Goal: Information Seeking & Learning: Compare options

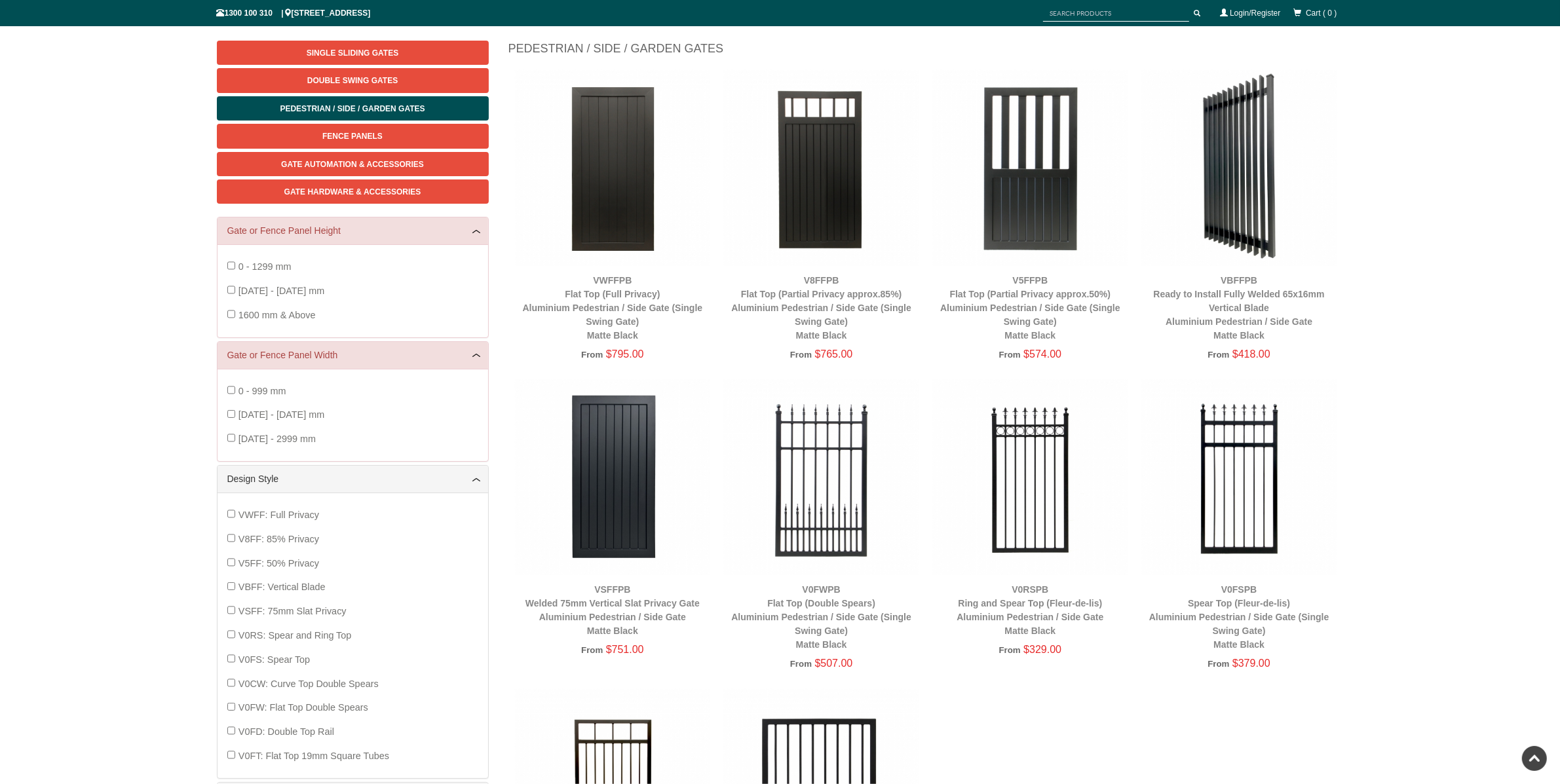
scroll to position [154, 0]
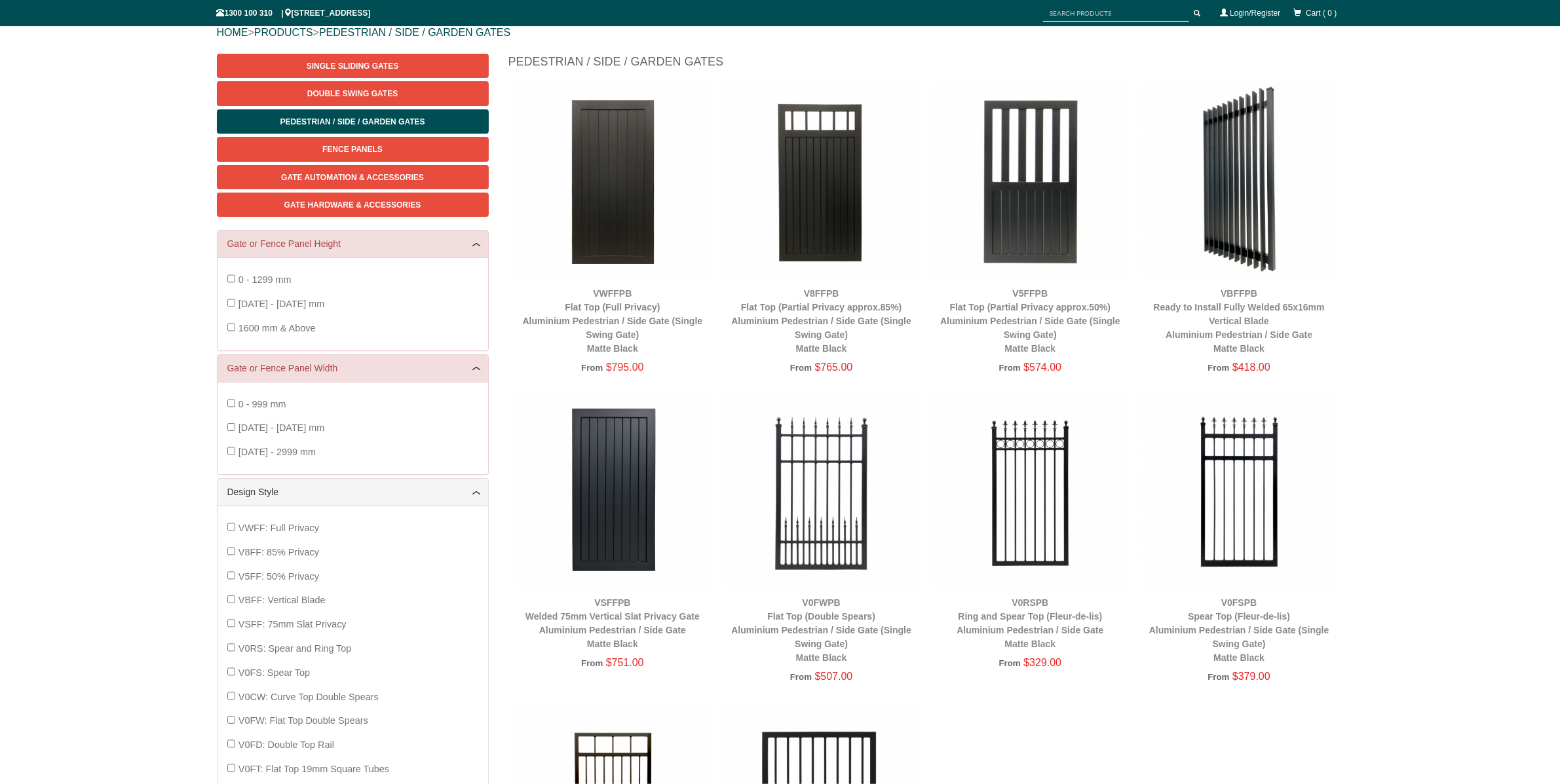
click at [609, 474] on img at bounding box center [613, 490] width 196 height 196
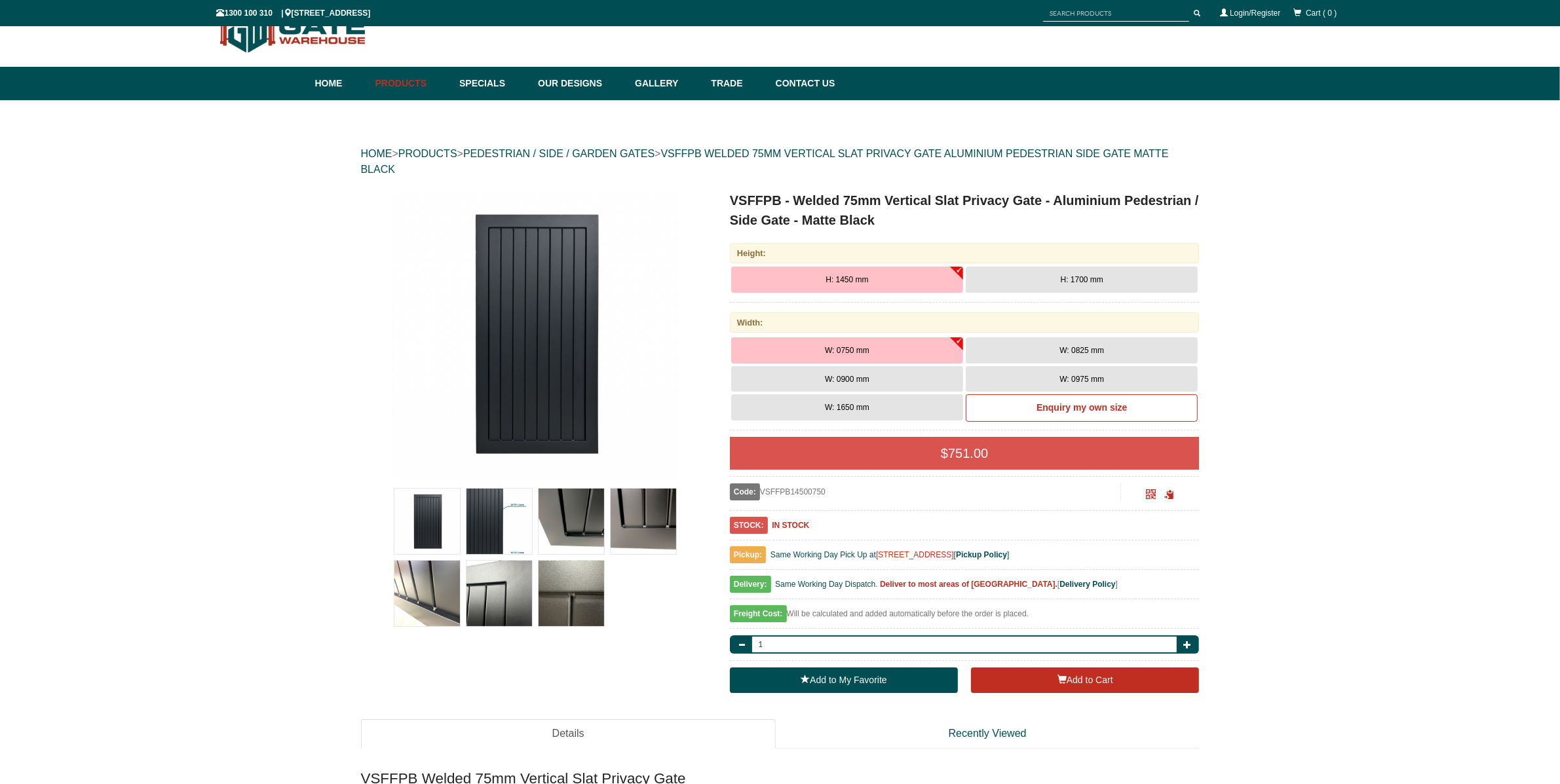
click at [492, 506] on img at bounding box center [499, 521] width 66 height 66
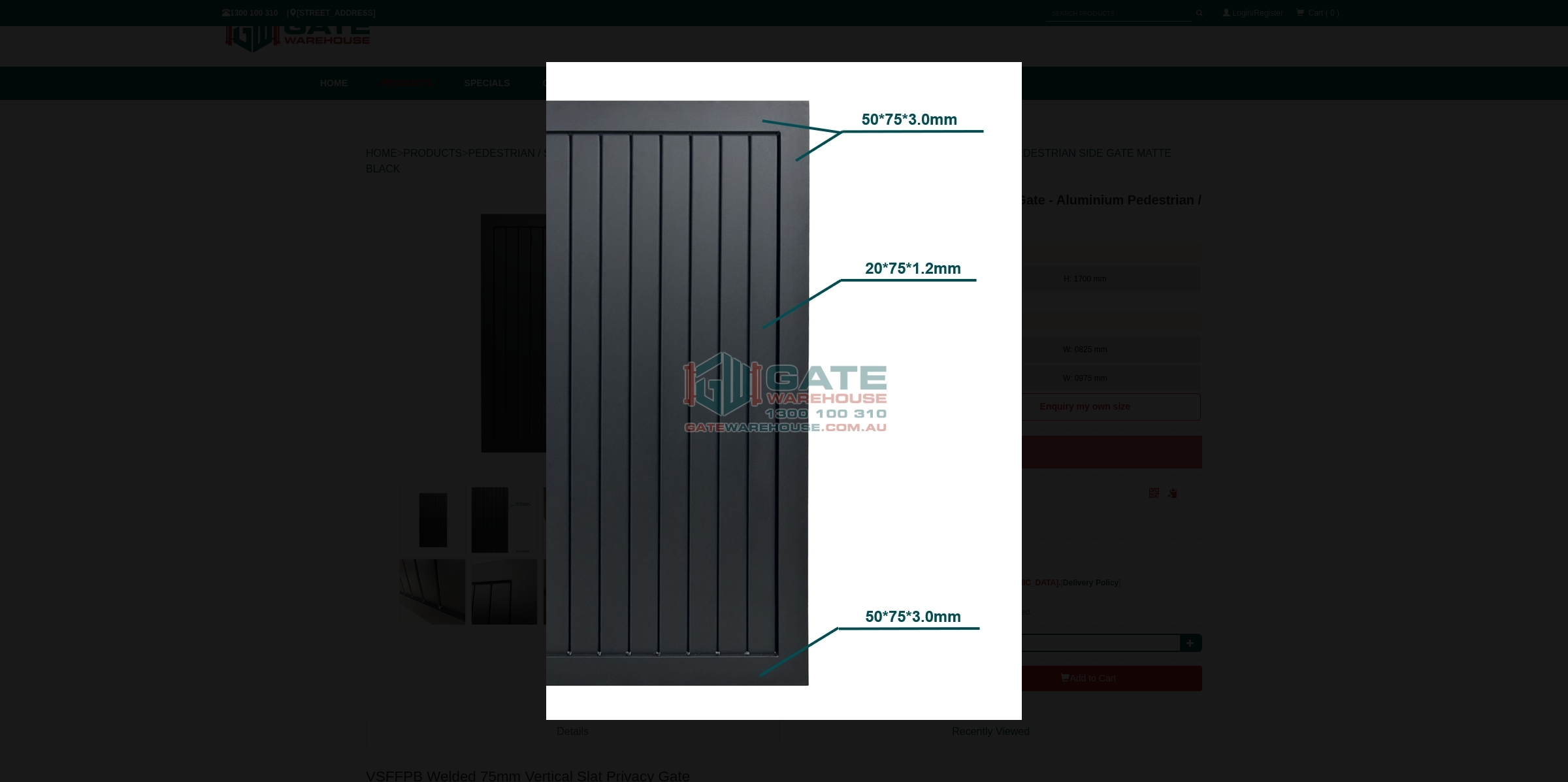
click at [1106, 467] on div at bounding box center [784, 391] width 1568 height 782
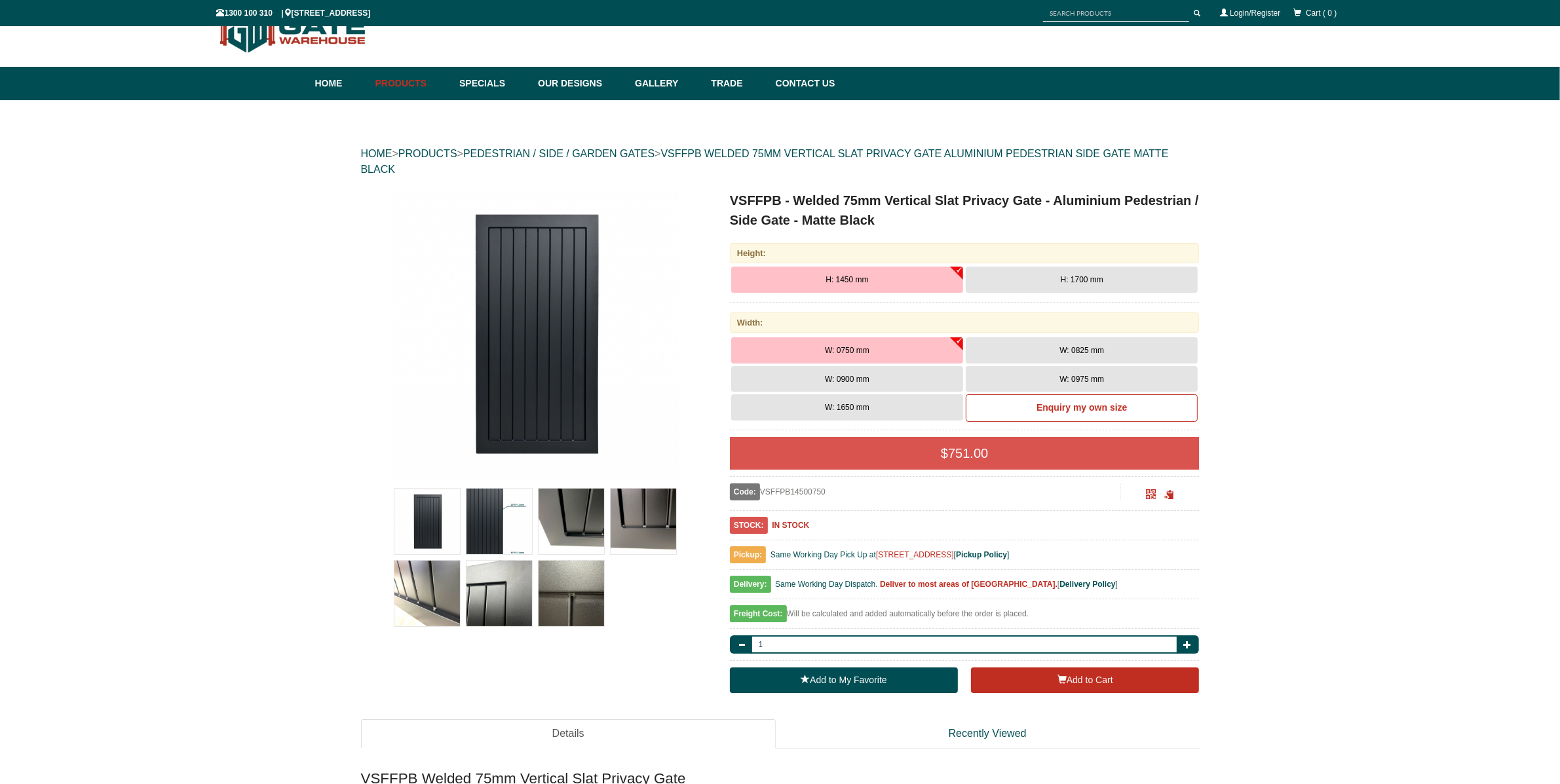
click at [569, 518] on img at bounding box center [571, 521] width 66 height 66
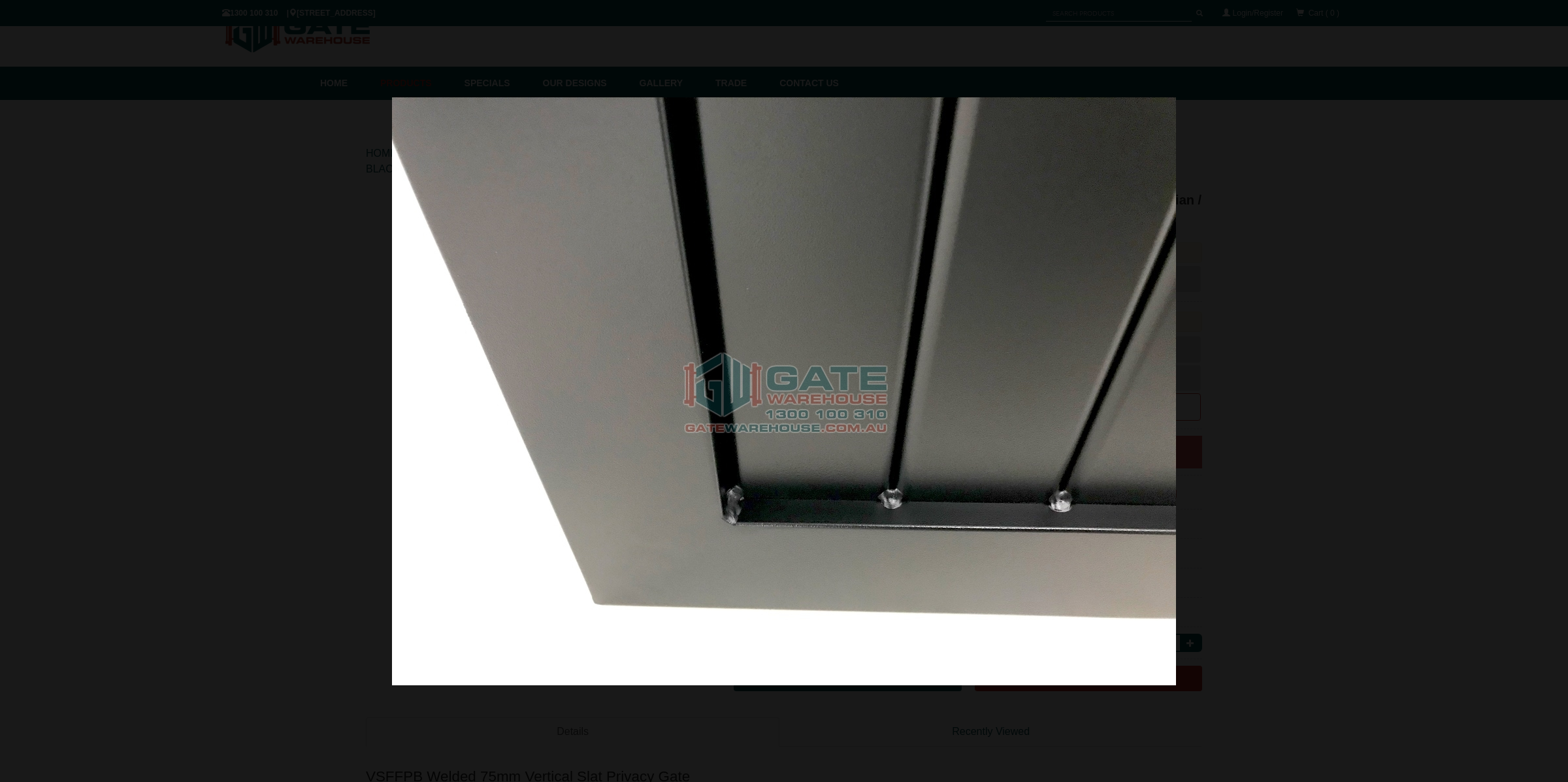
click at [686, 489] on img at bounding box center [784, 391] width 784 height 588
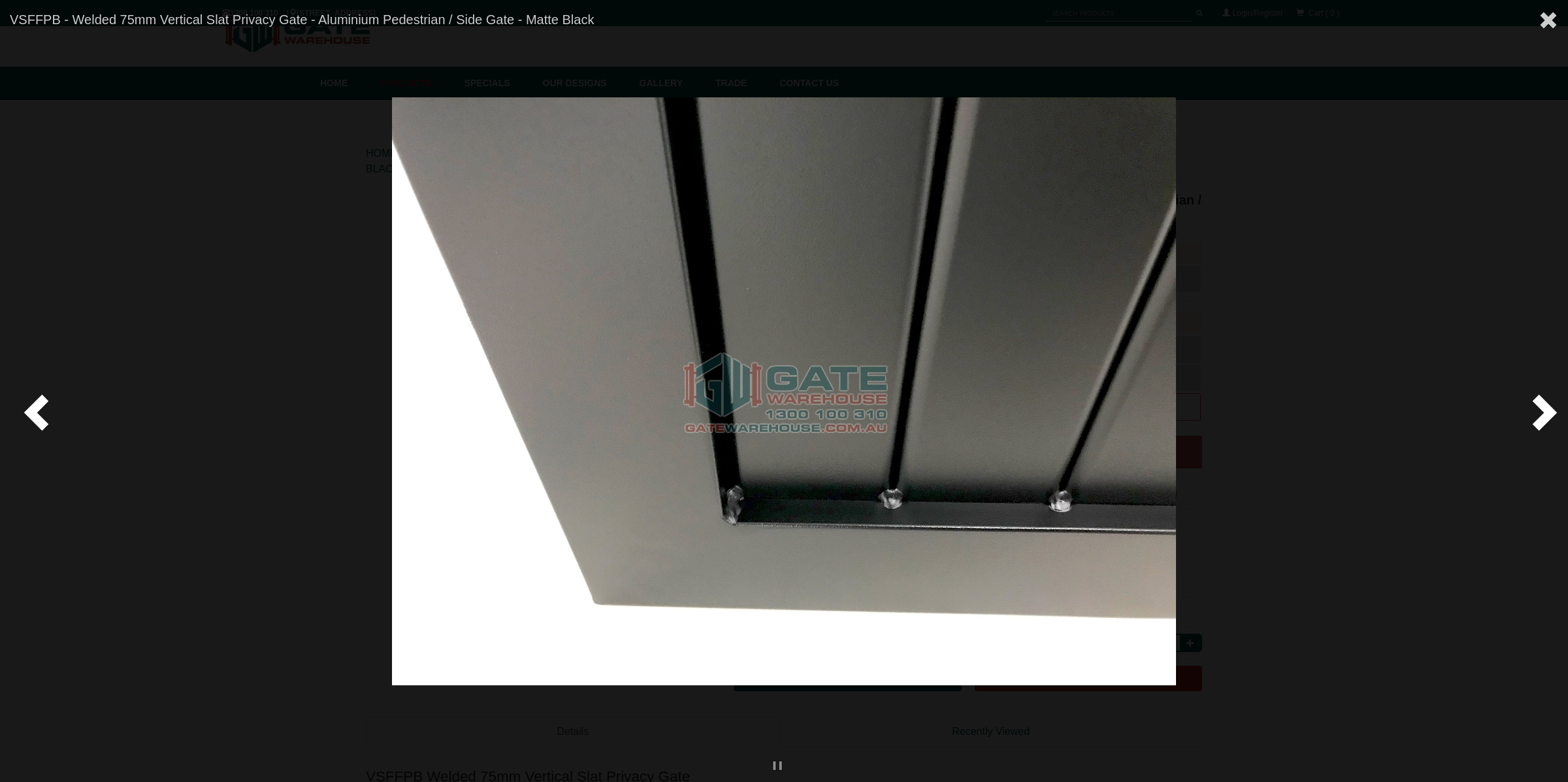
click at [1550, 412] on span at bounding box center [1542, 411] width 39 height 39
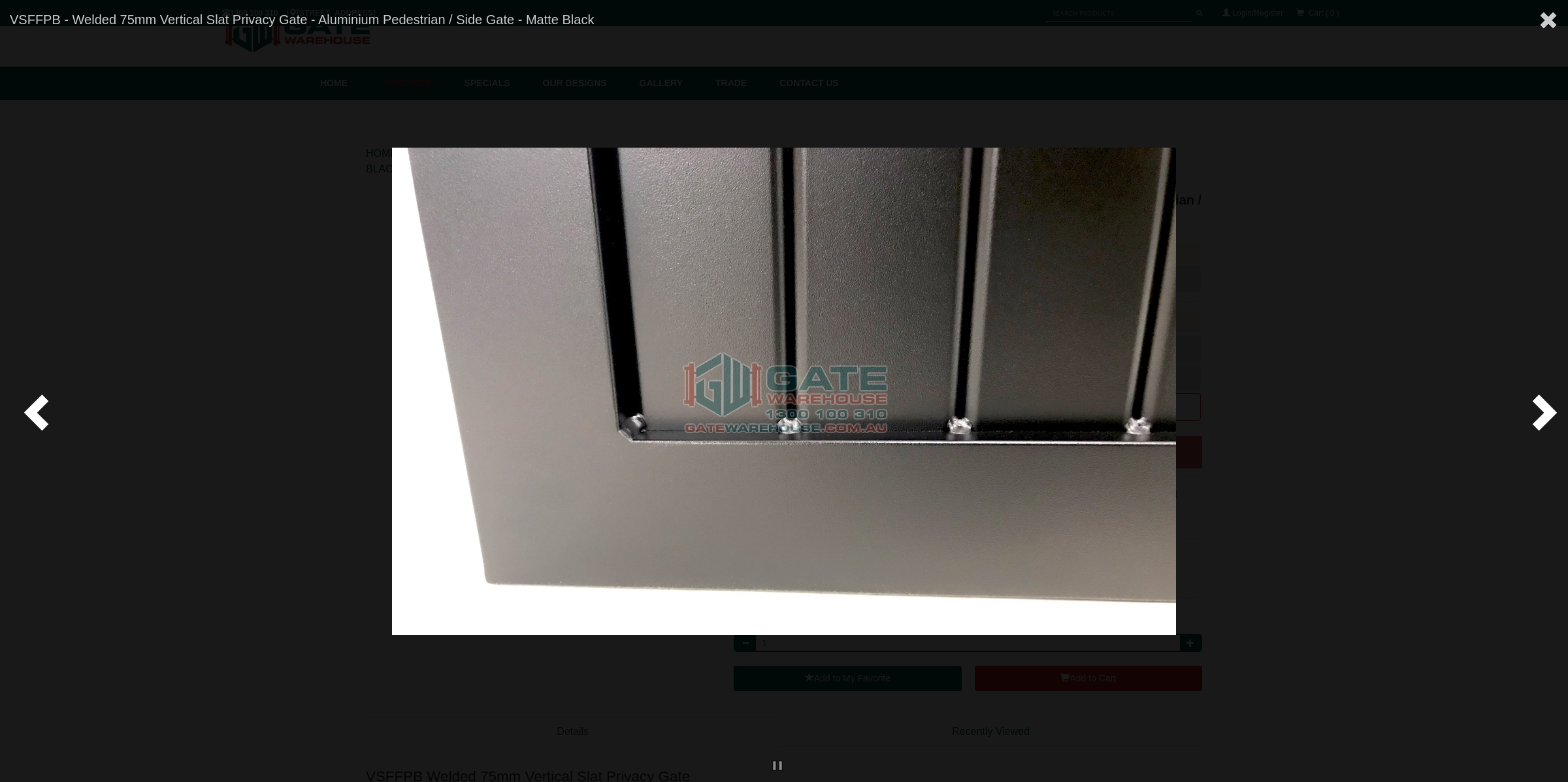
click at [1549, 412] on span at bounding box center [1542, 411] width 39 height 39
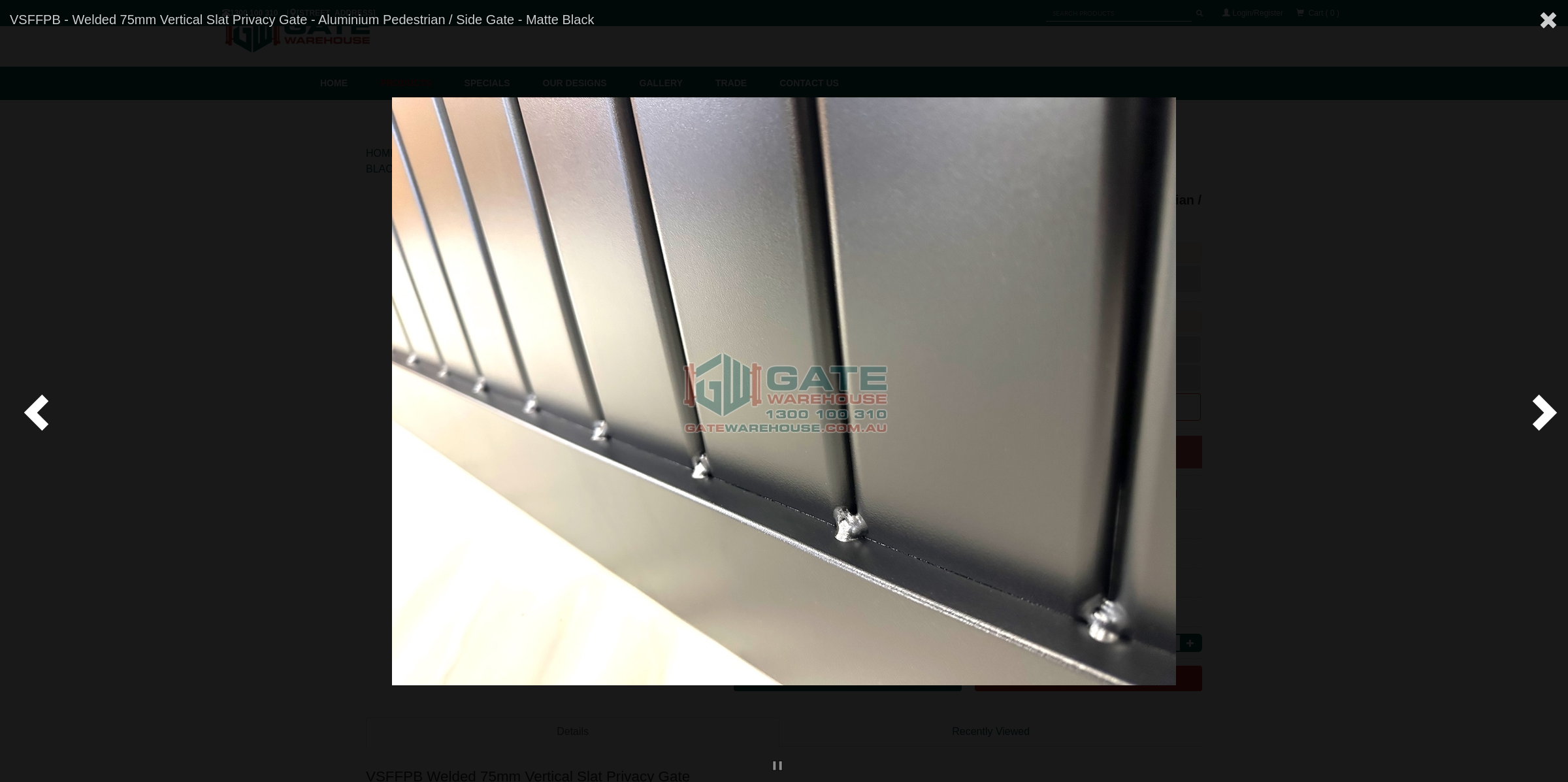
click at [1549, 412] on span at bounding box center [1542, 411] width 39 height 39
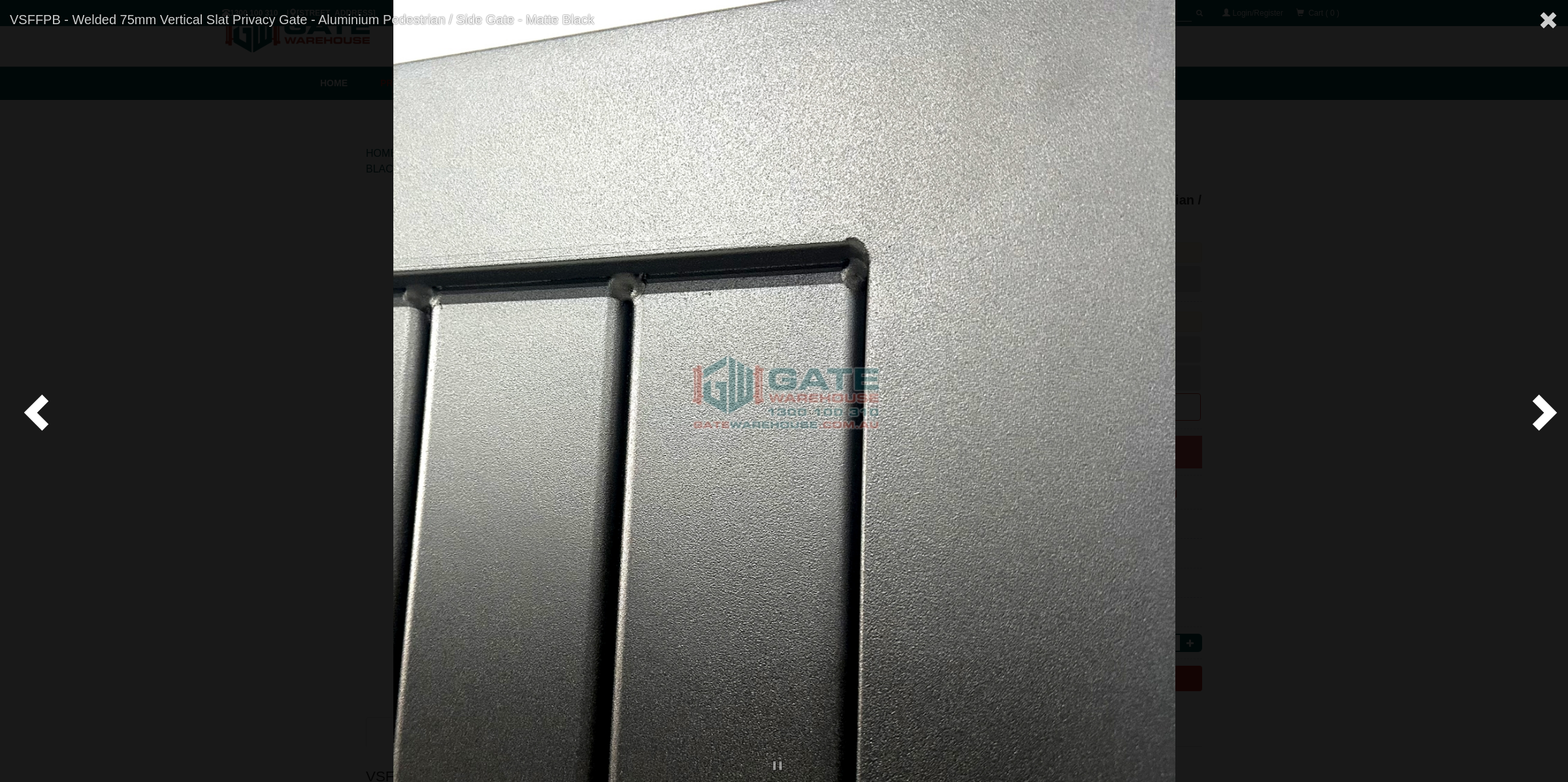
click at [1549, 412] on span at bounding box center [1542, 411] width 39 height 39
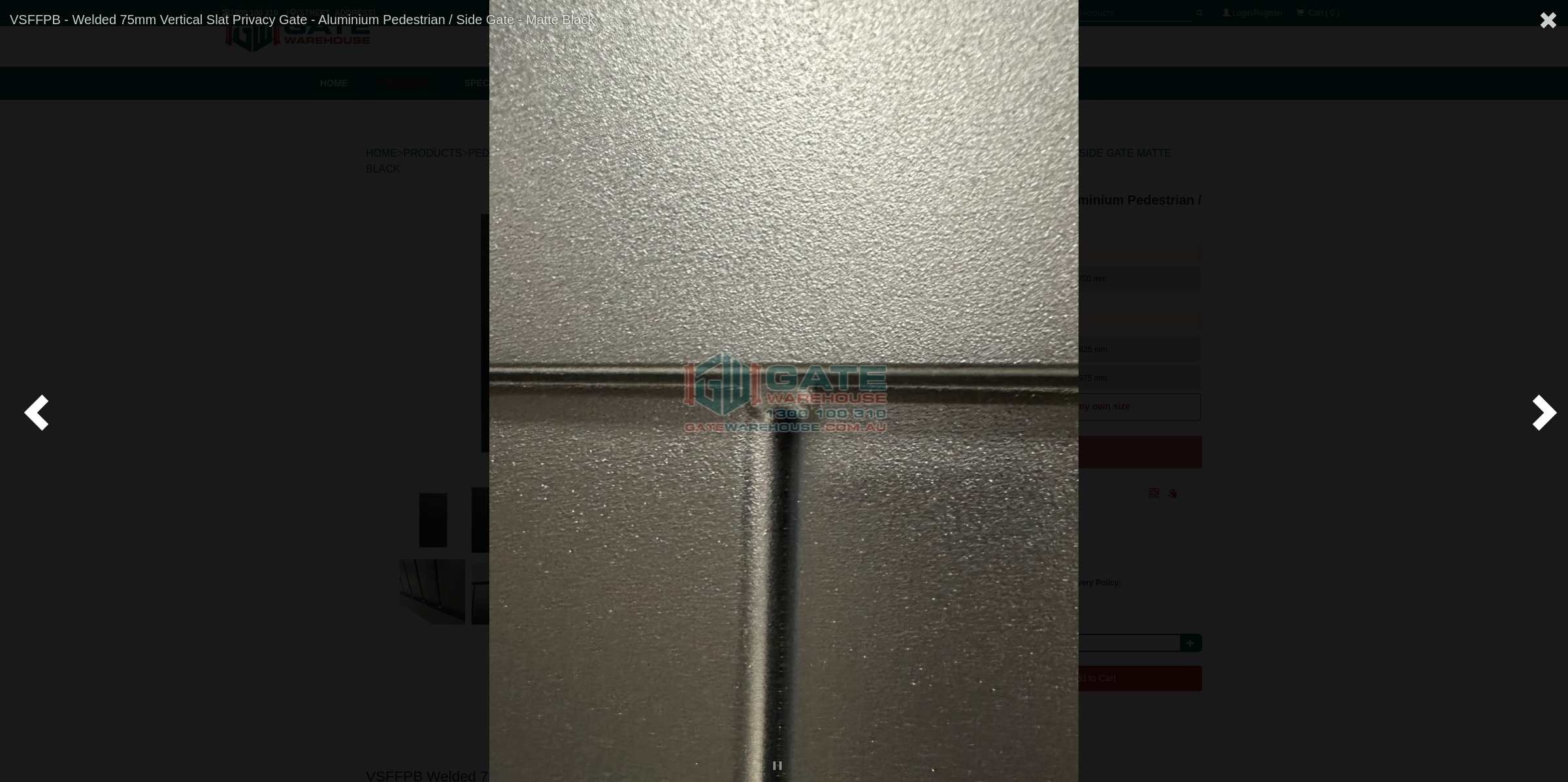
click at [1549, 412] on span at bounding box center [1542, 411] width 39 height 39
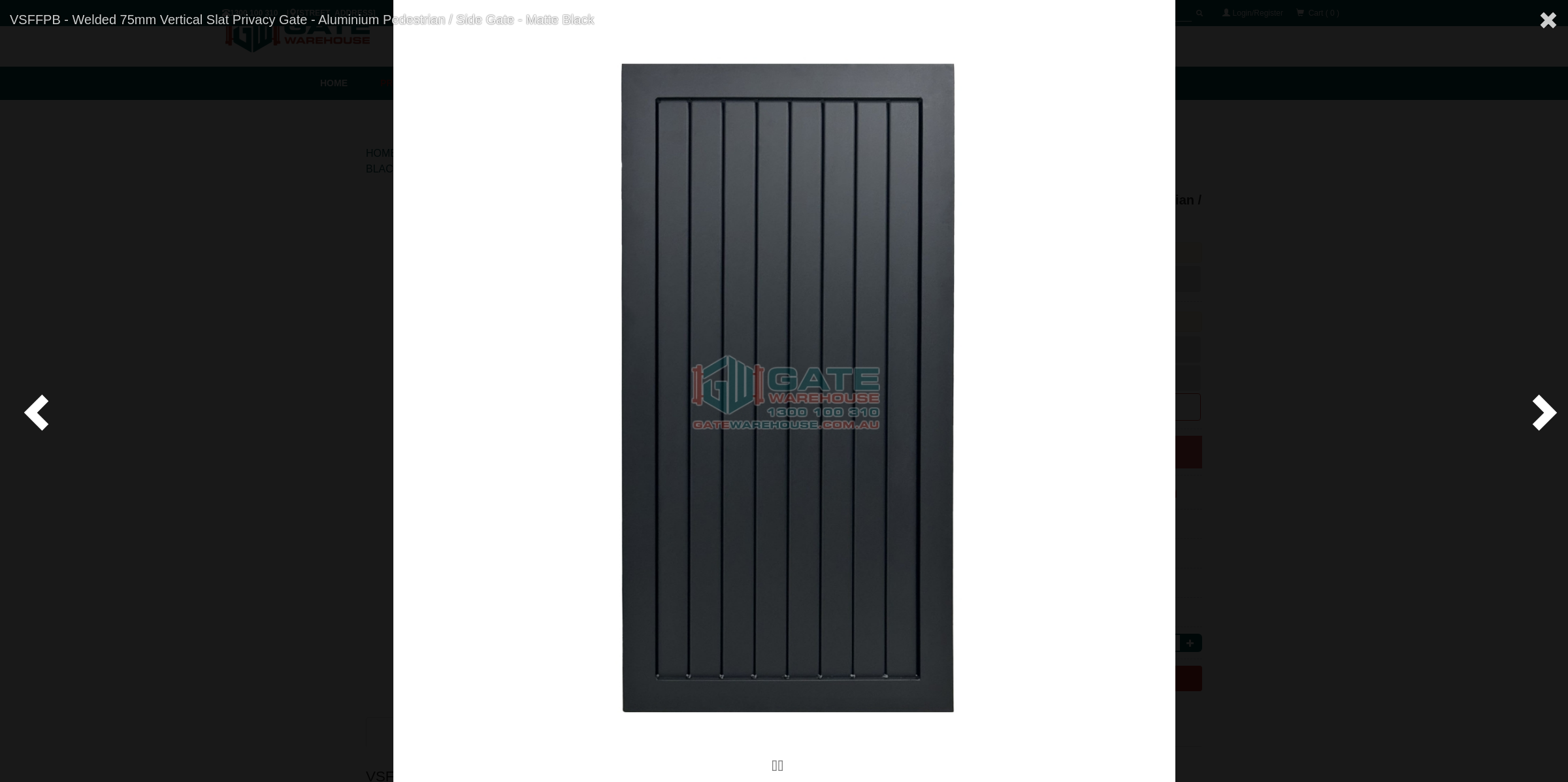
click at [1549, 412] on span at bounding box center [1542, 411] width 39 height 39
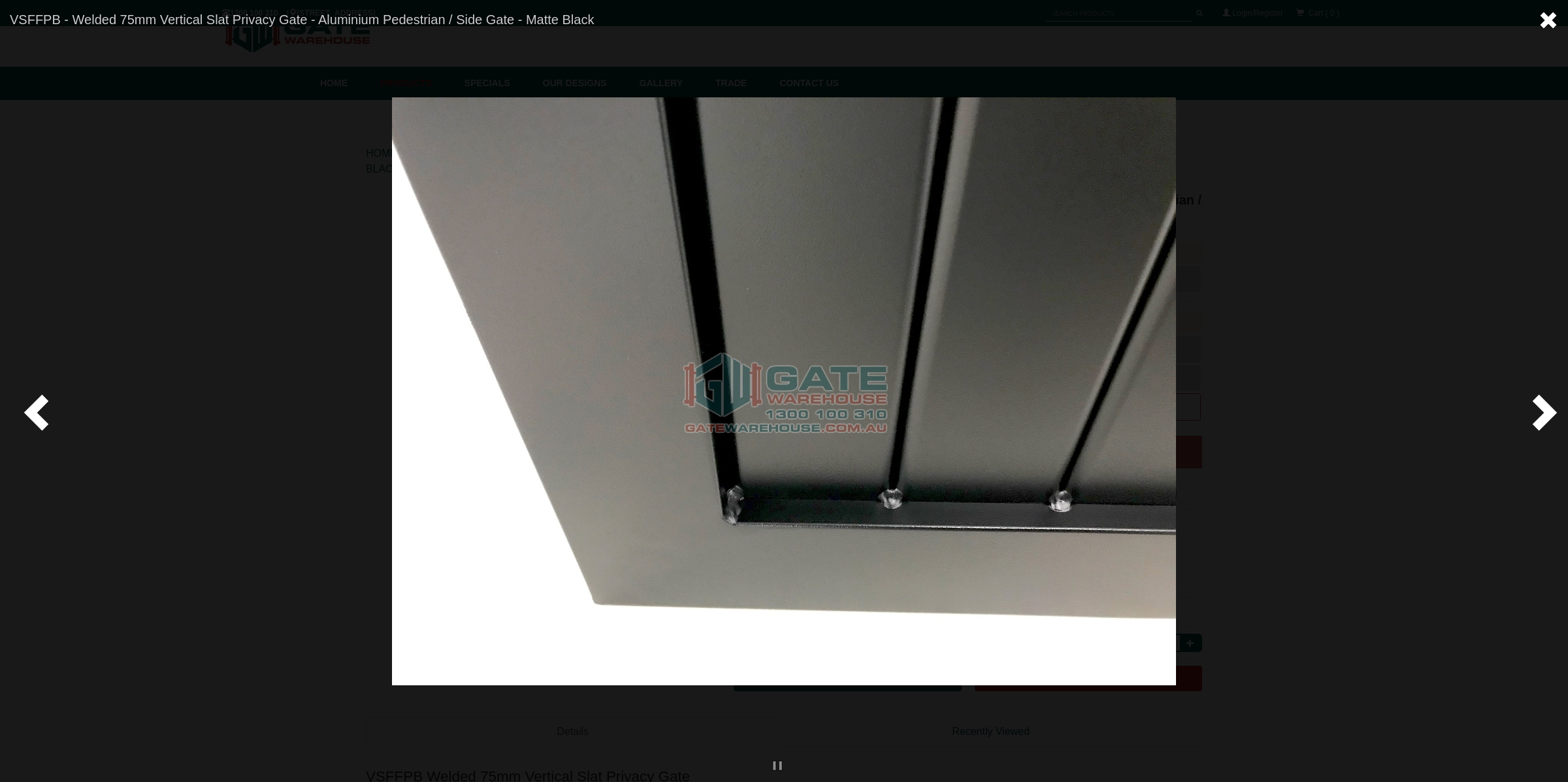
click at [1546, 20] on span at bounding box center [1548, 20] width 20 height 20
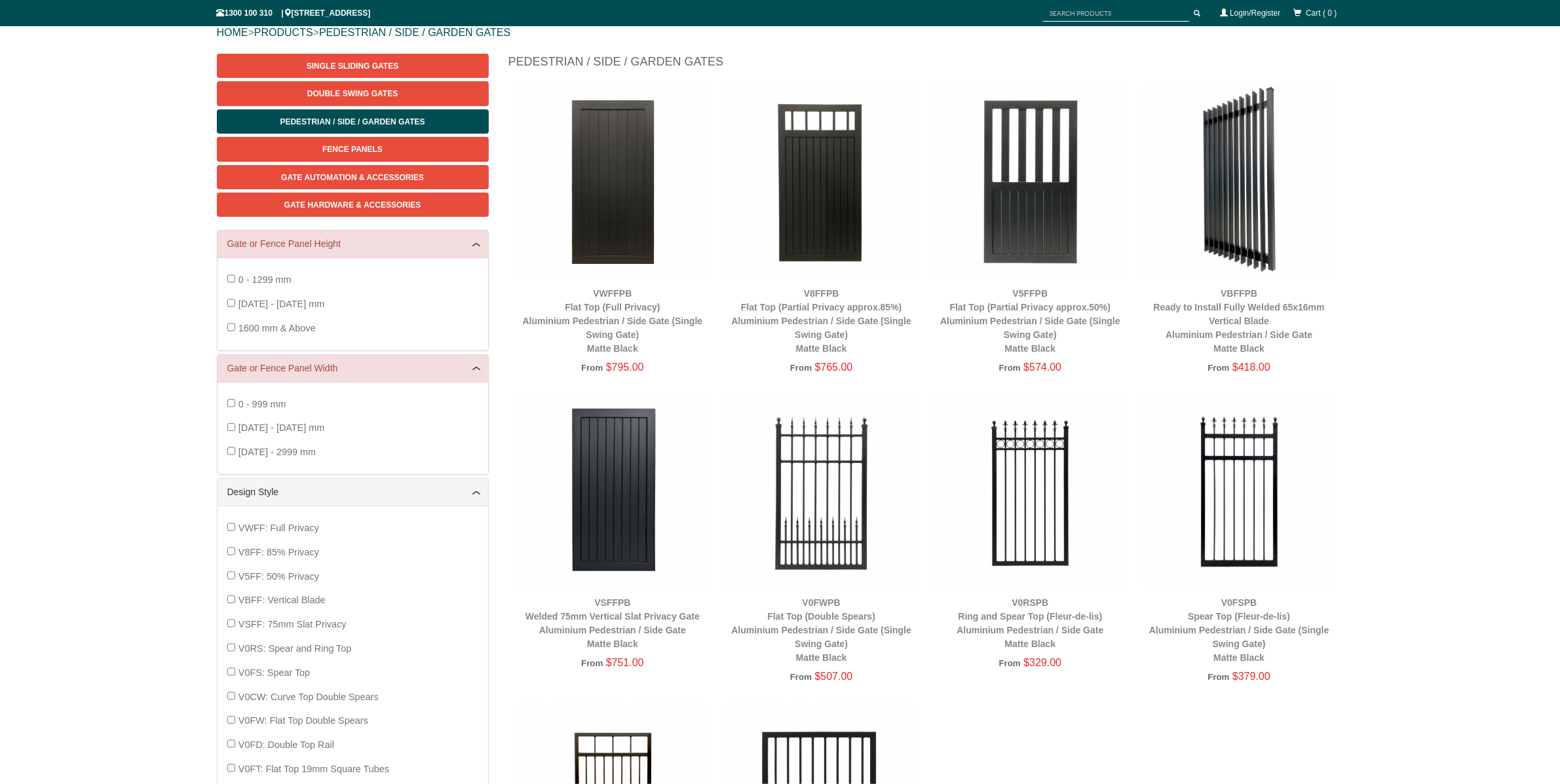
click at [604, 199] on img at bounding box center [613, 181] width 196 height 196
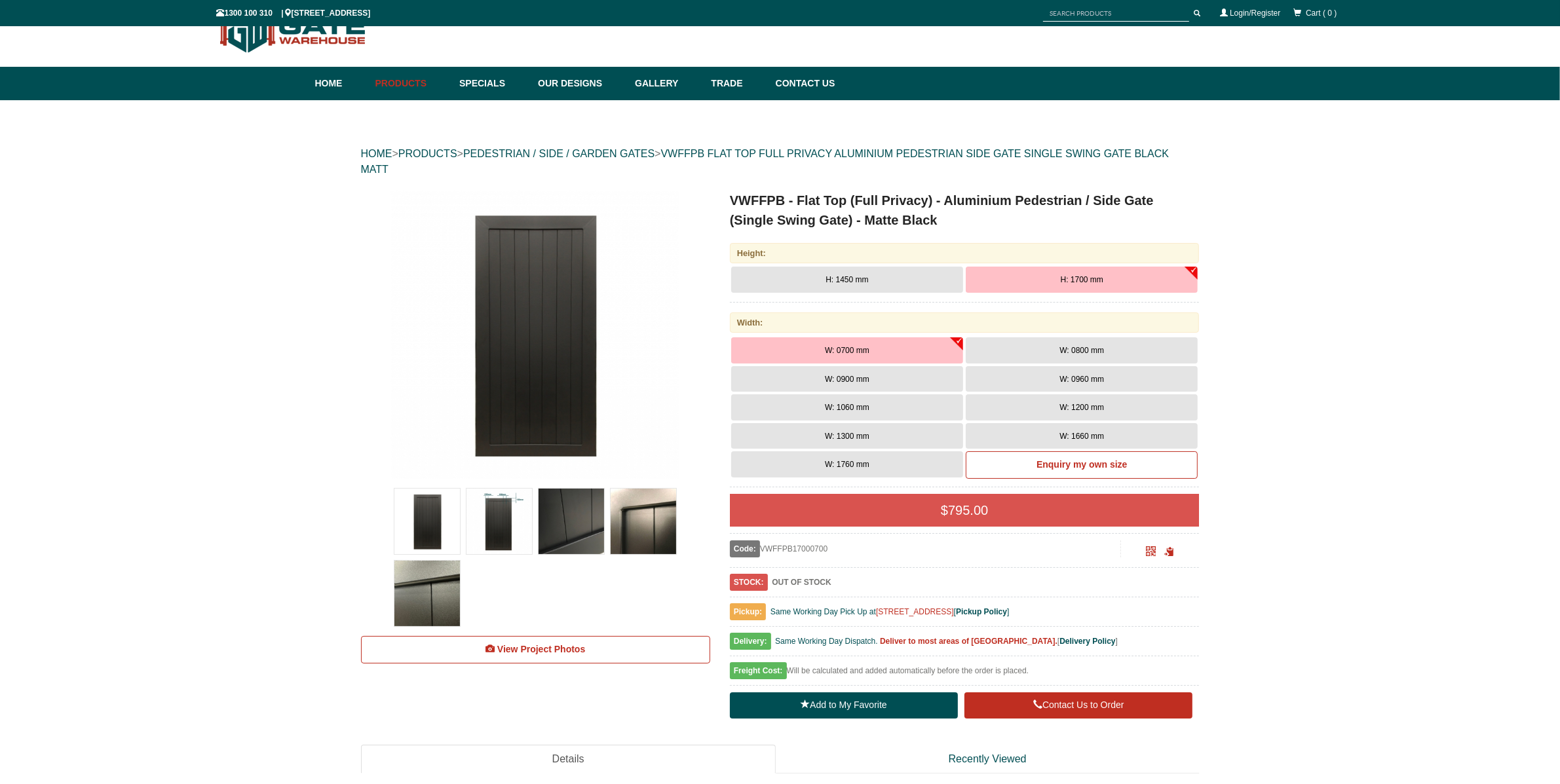
click at [1145, 276] on button "H: 1700 mm" at bounding box center [1081, 279] width 232 height 26
click at [543, 640] on link "View Project Photos" at bounding box center [536, 650] width 349 height 28
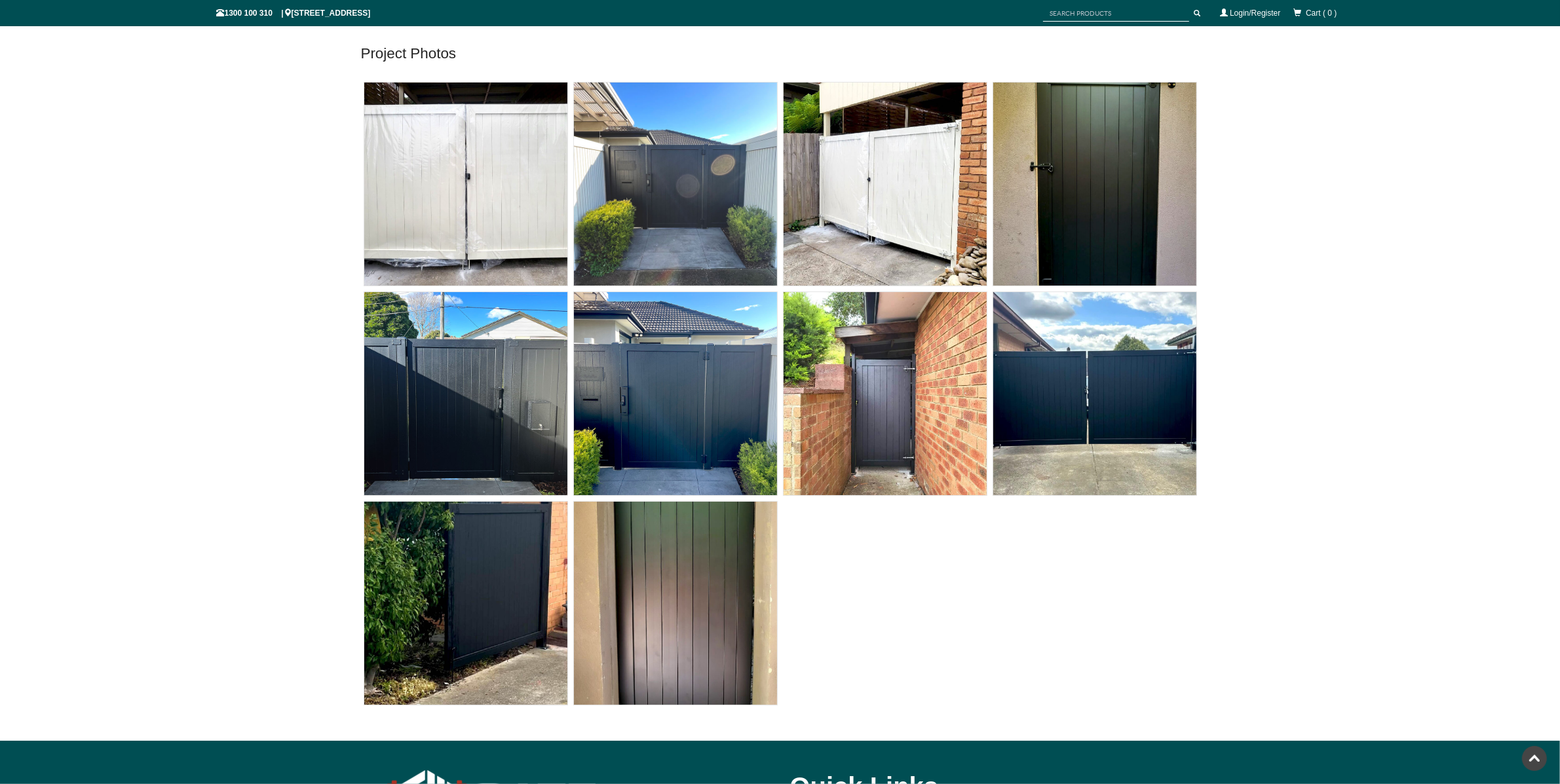
scroll to position [32, 0]
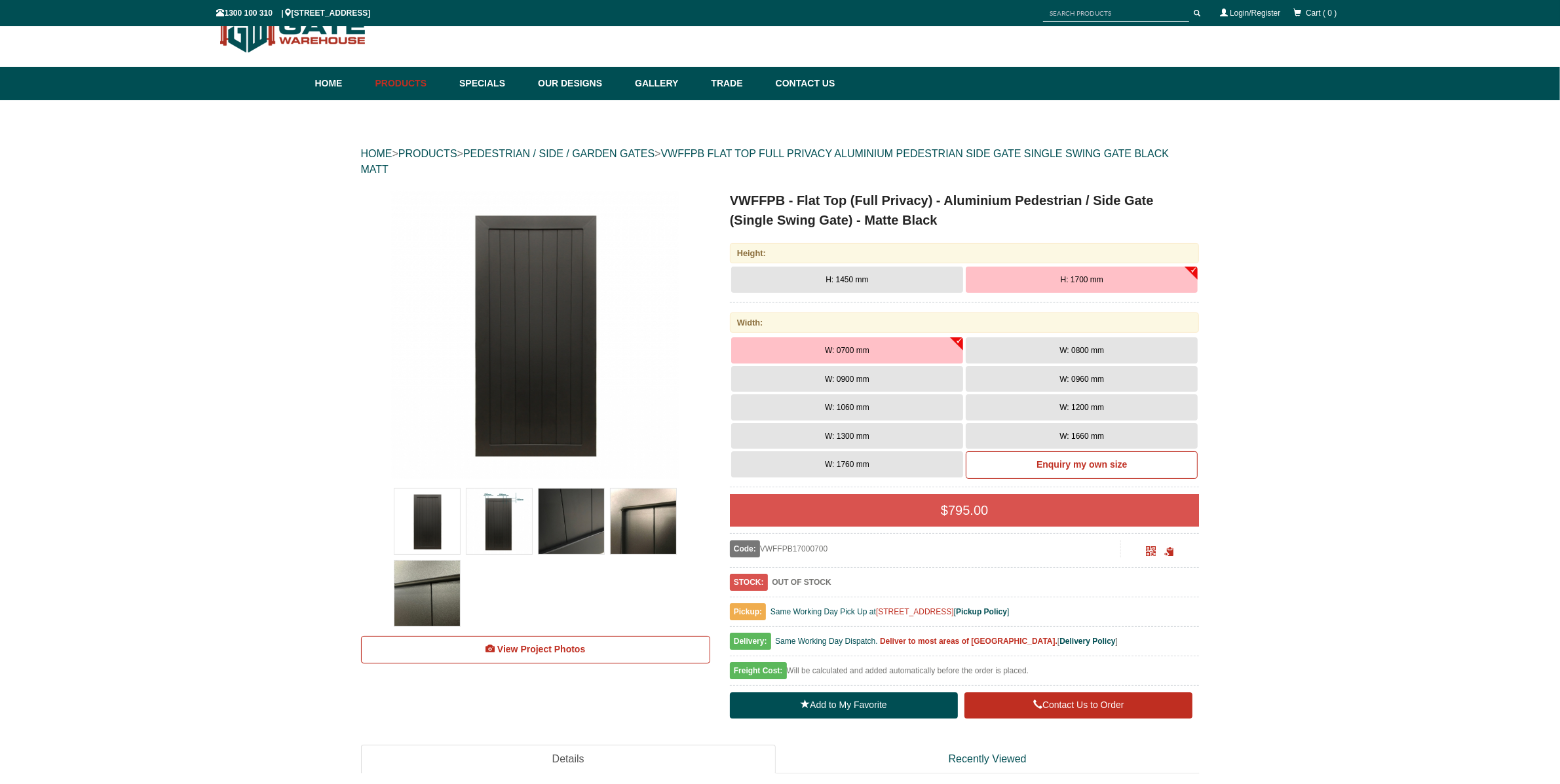
click at [529, 349] on img at bounding box center [535, 335] width 288 height 288
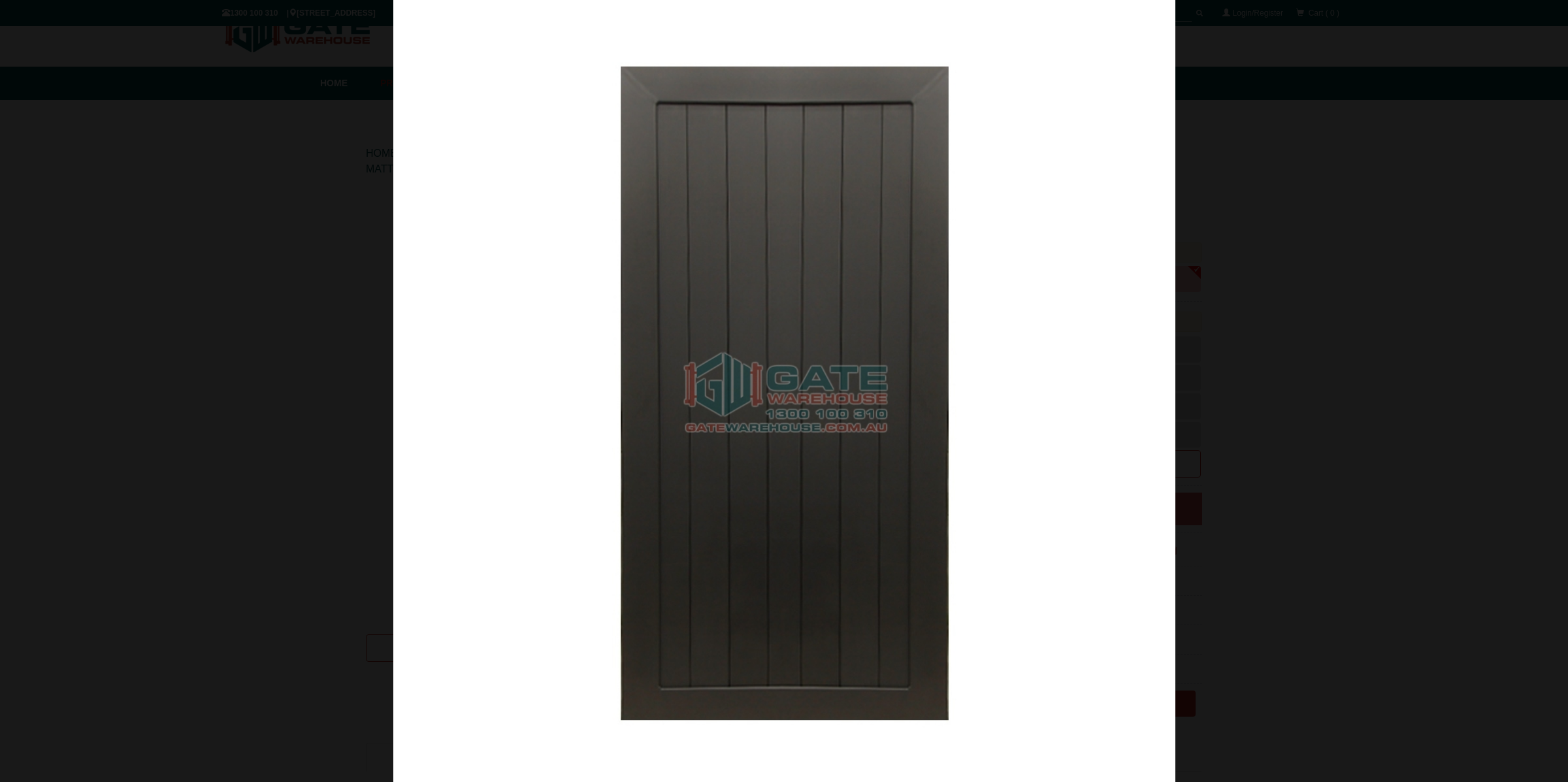
click at [1339, 240] on div at bounding box center [784, 391] width 1568 height 782
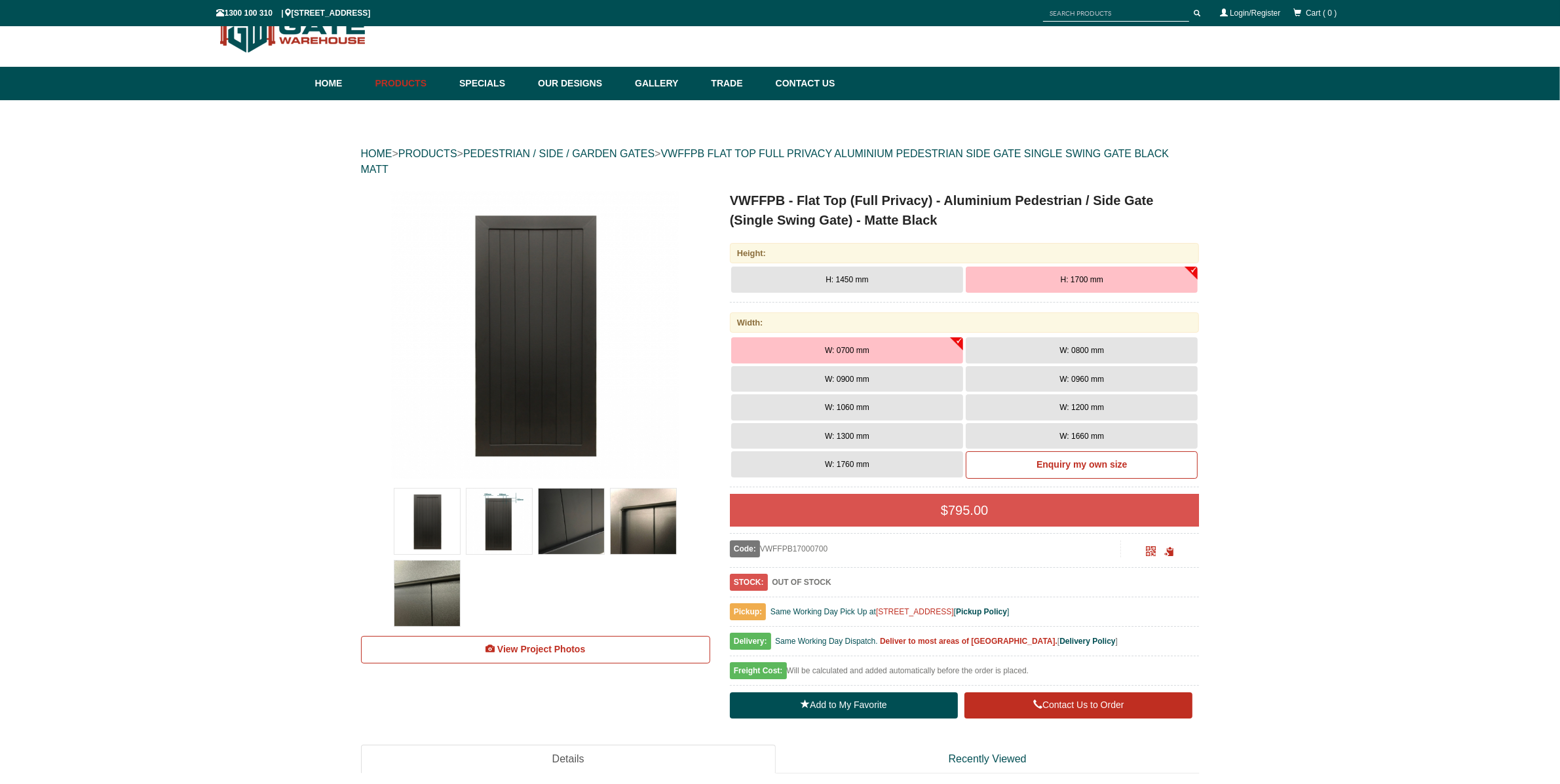
click at [484, 518] on img at bounding box center [499, 521] width 66 height 66
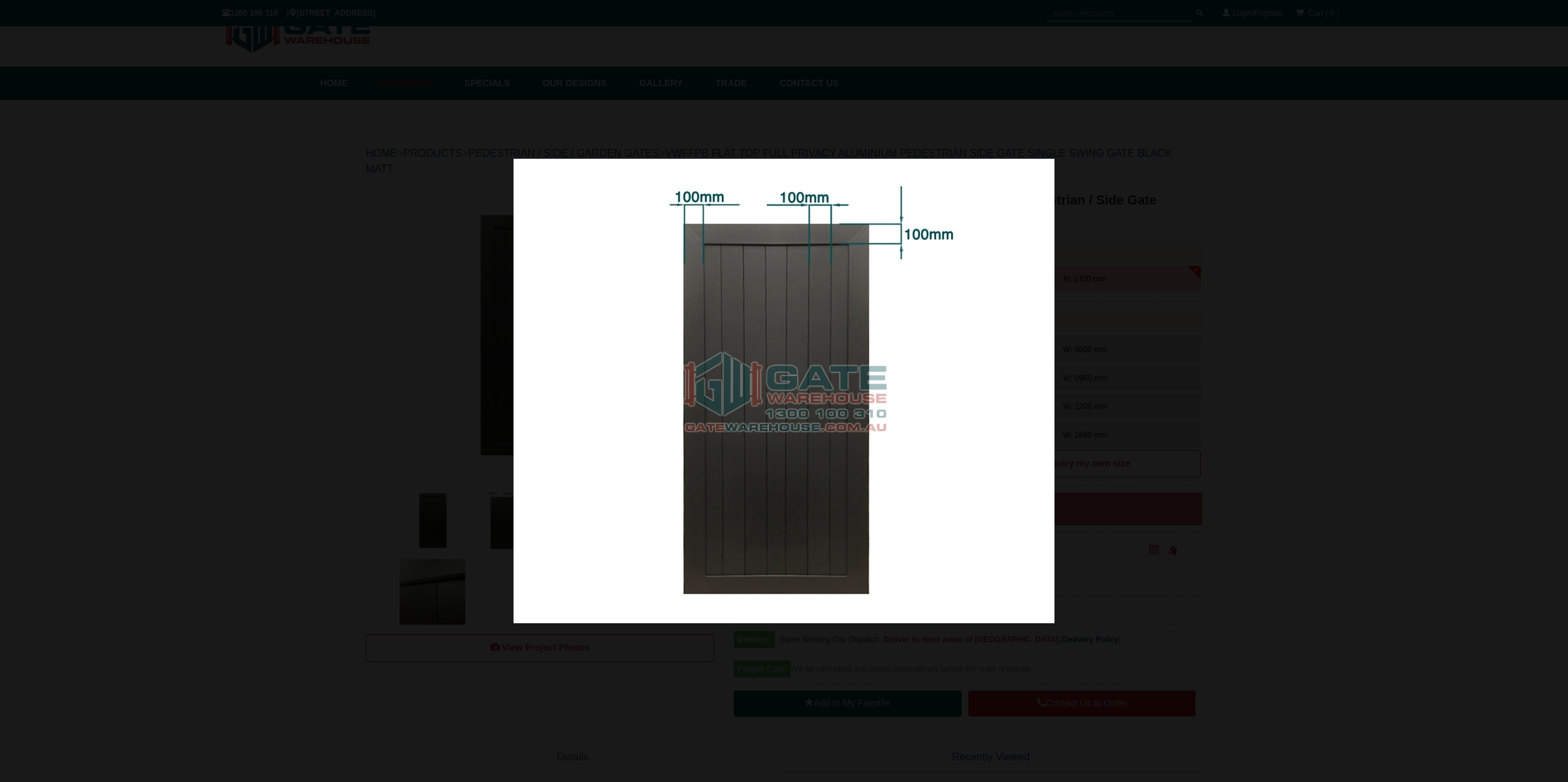
click at [1354, 247] on div at bounding box center [784, 391] width 1568 height 782
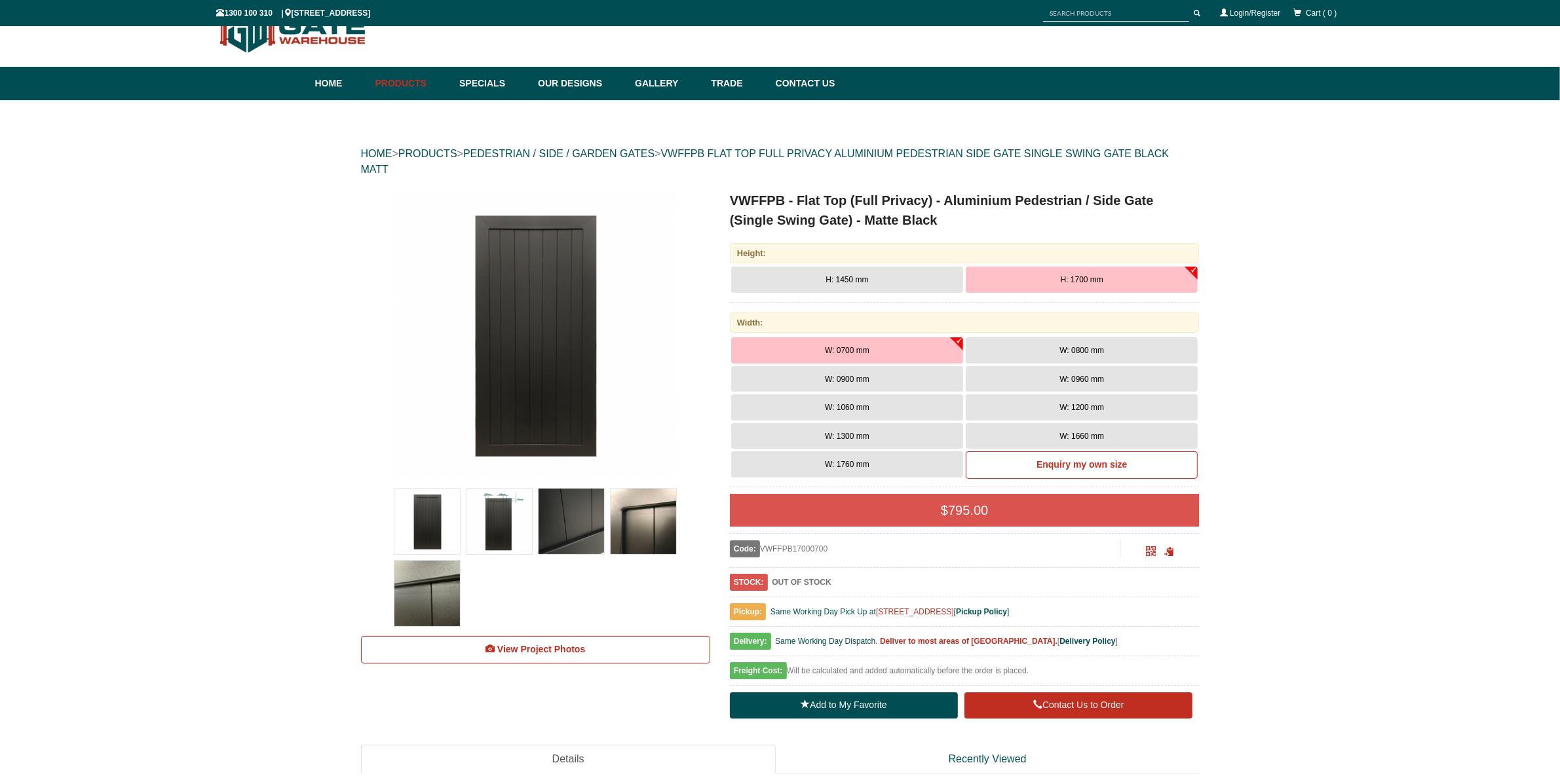
click at [576, 519] on img at bounding box center [571, 521] width 66 height 66
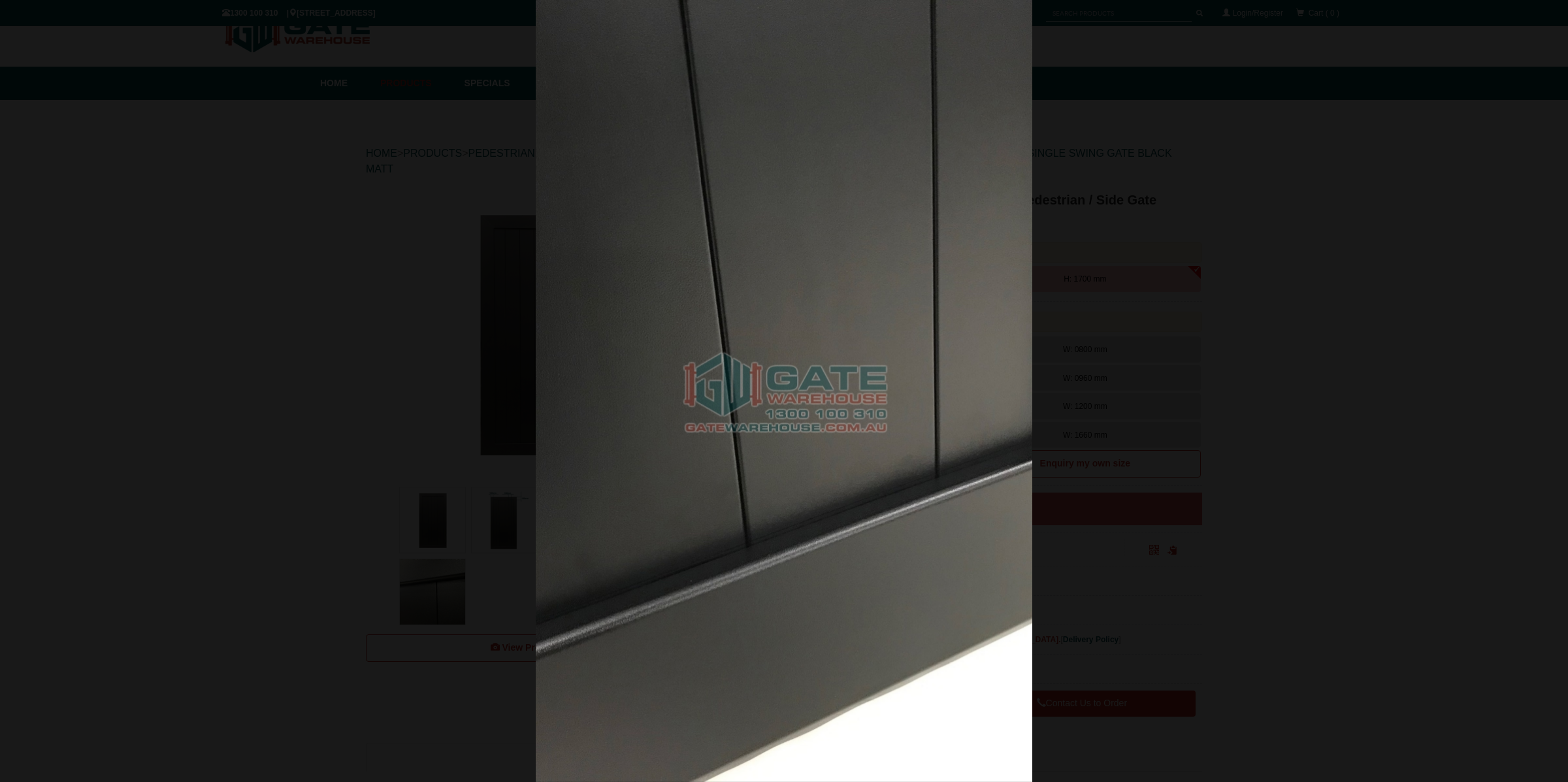
click at [1222, 346] on div at bounding box center [784, 391] width 1568 height 782
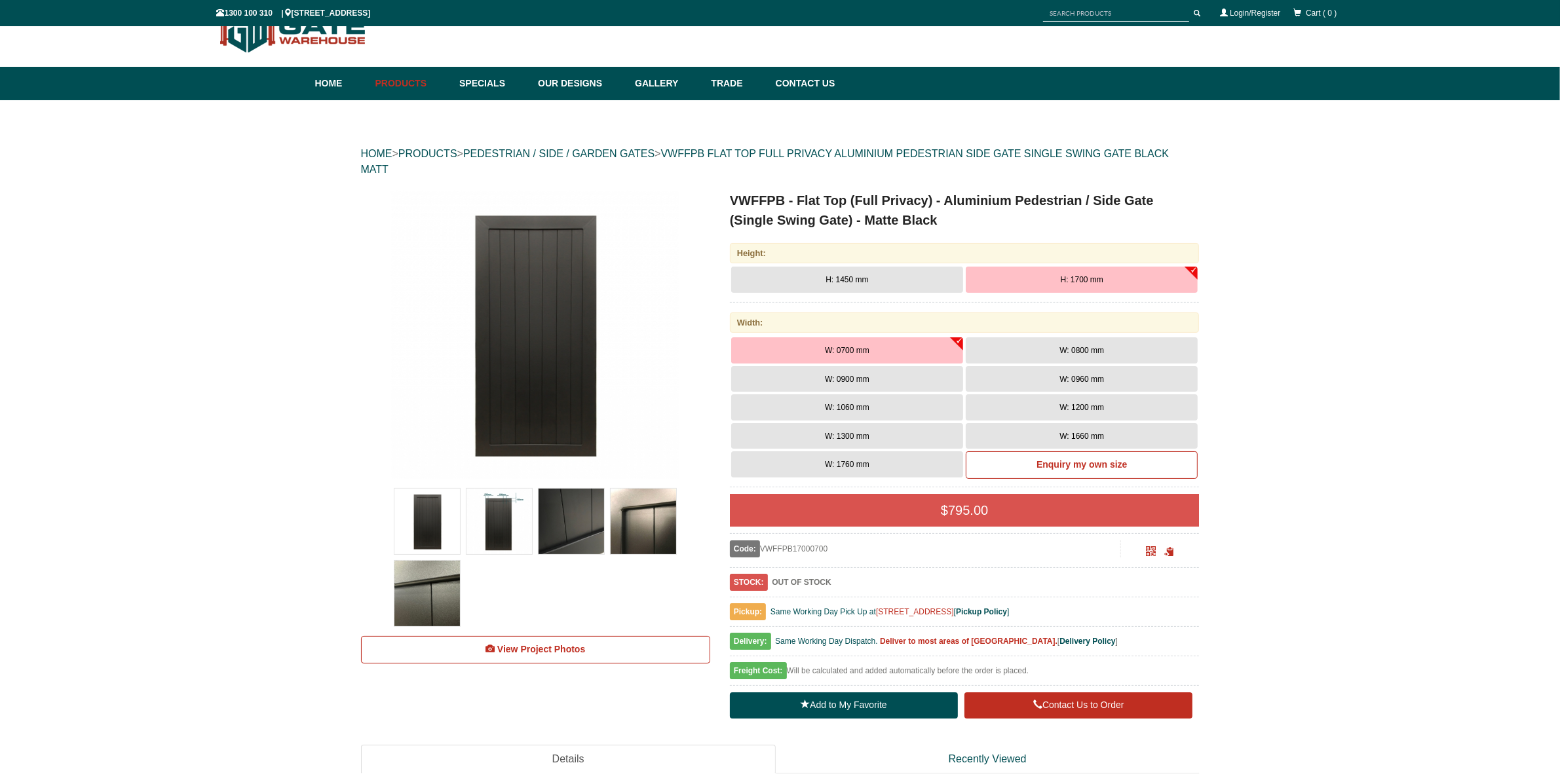
click at [641, 516] on img at bounding box center [643, 521] width 66 height 66
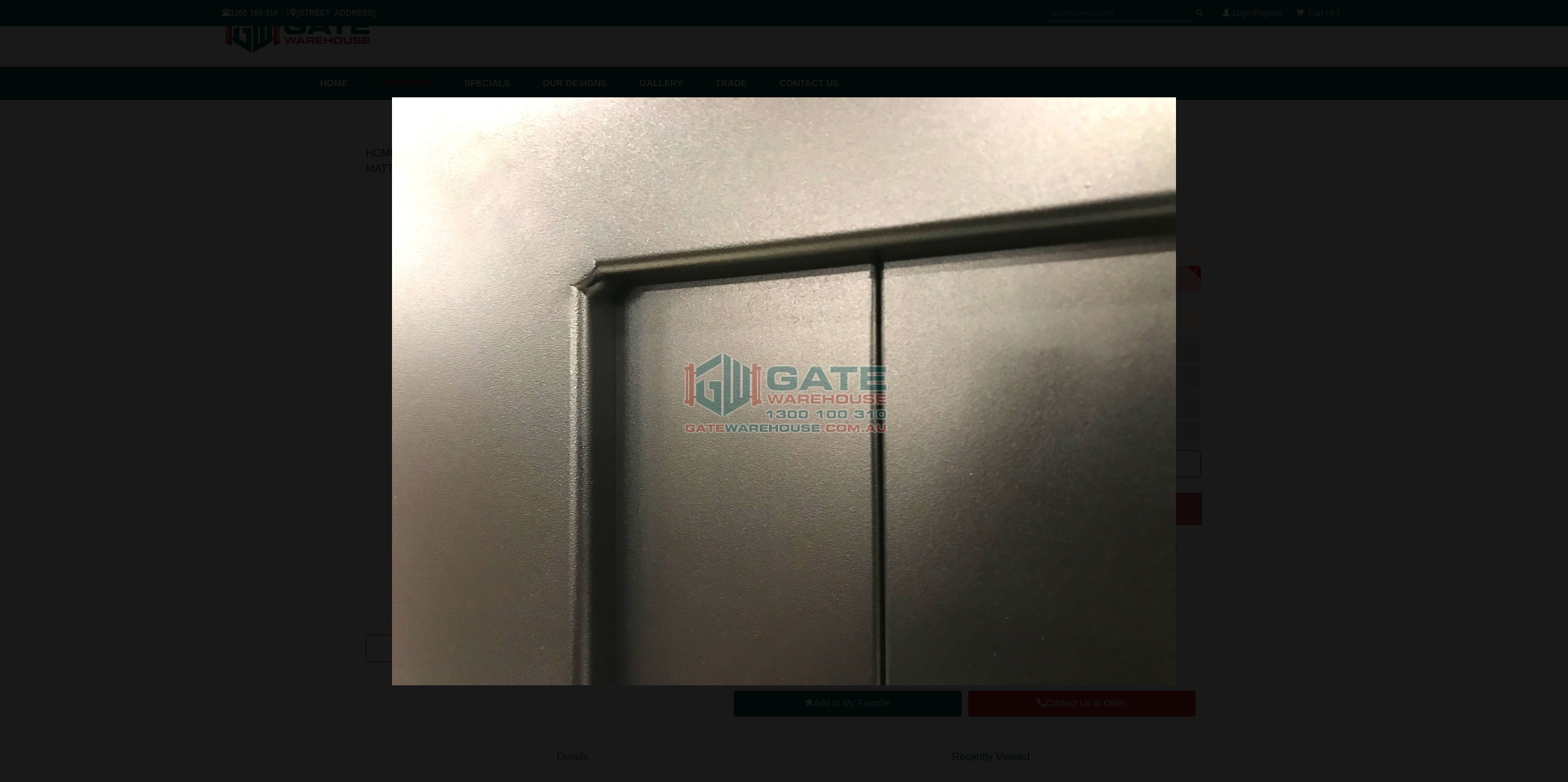
click at [1345, 307] on div at bounding box center [784, 391] width 1568 height 782
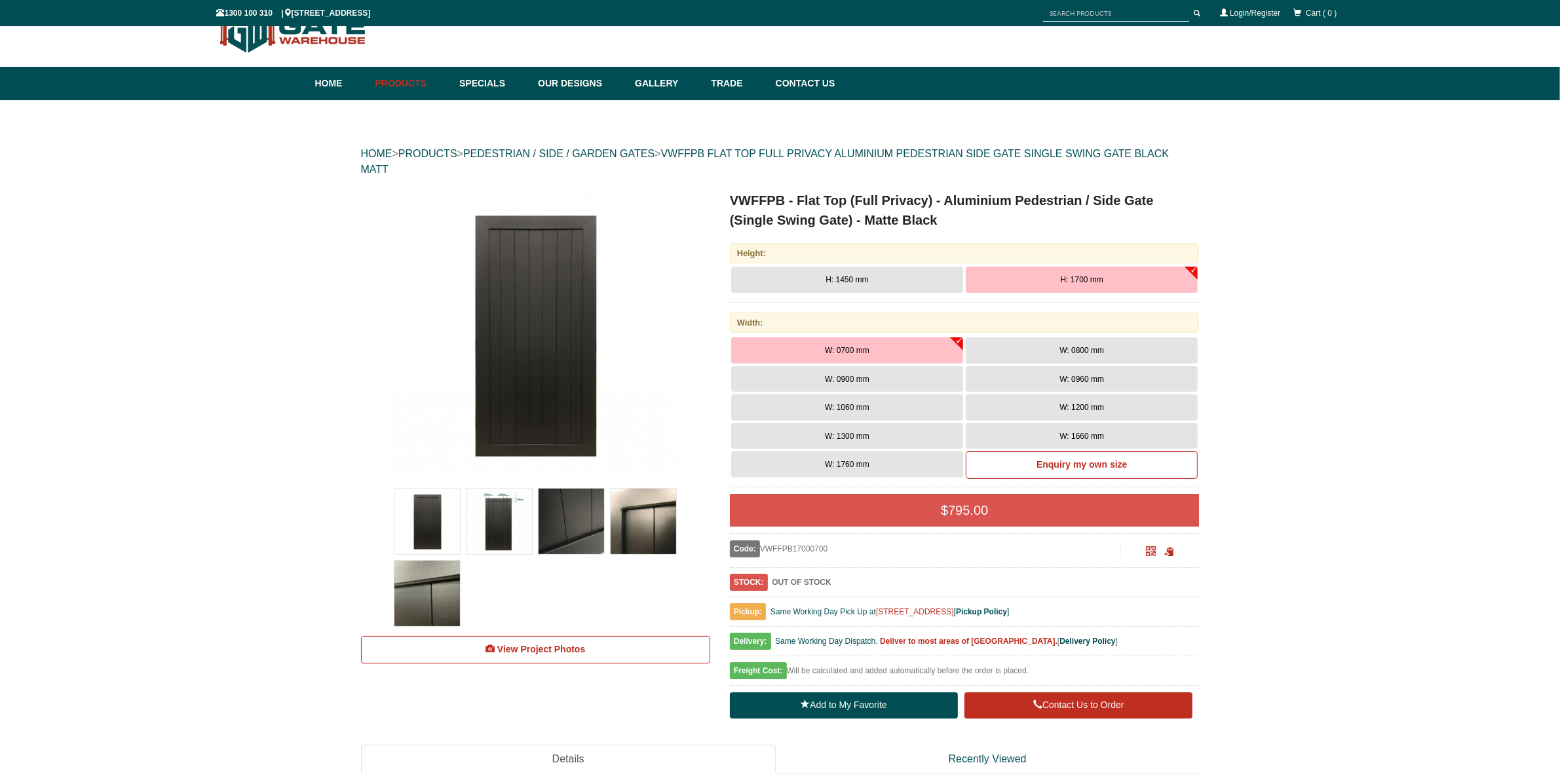
click at [427, 579] on img at bounding box center [427, 593] width 66 height 66
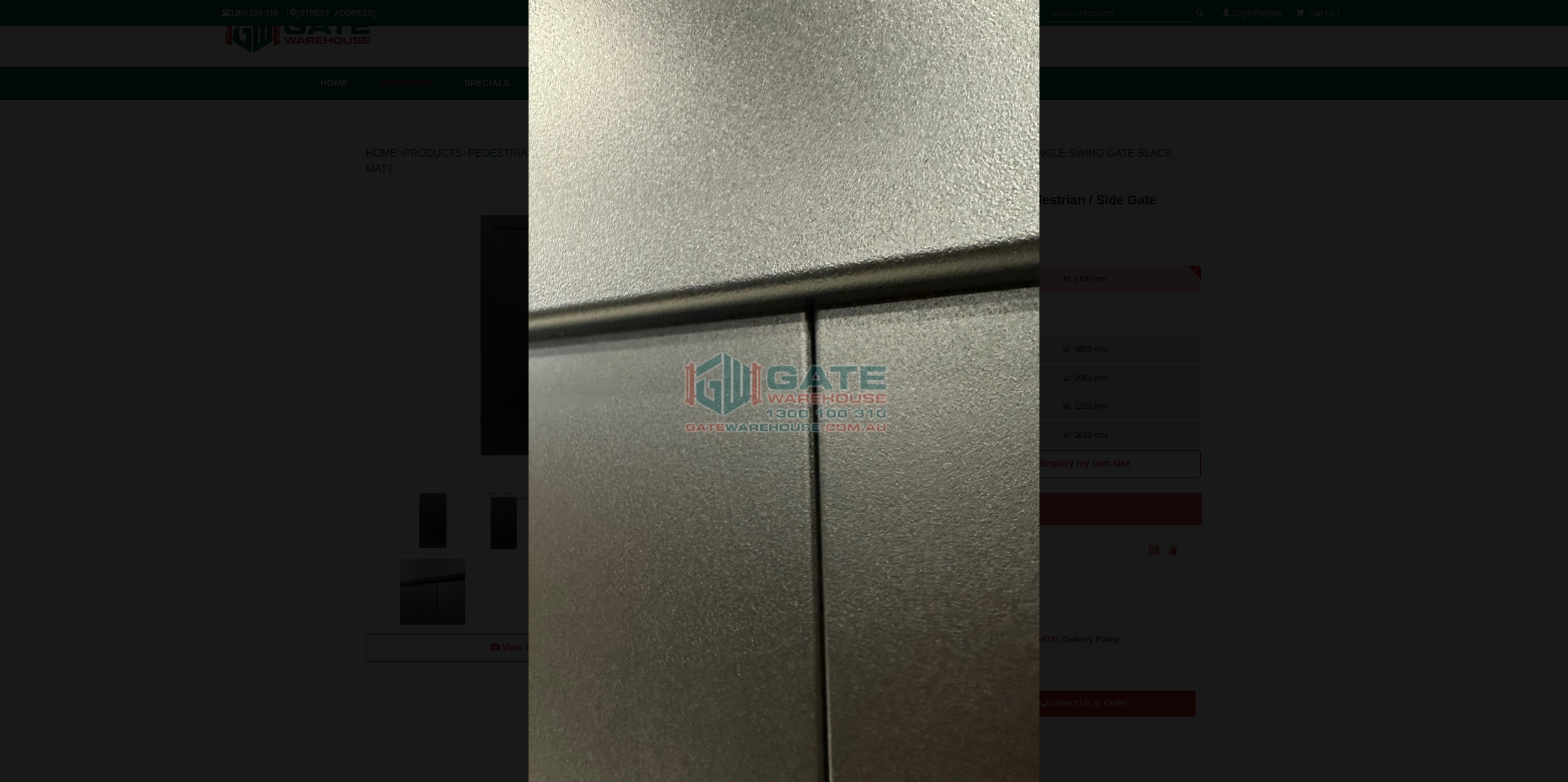
click at [1258, 345] on div at bounding box center [784, 391] width 1568 height 782
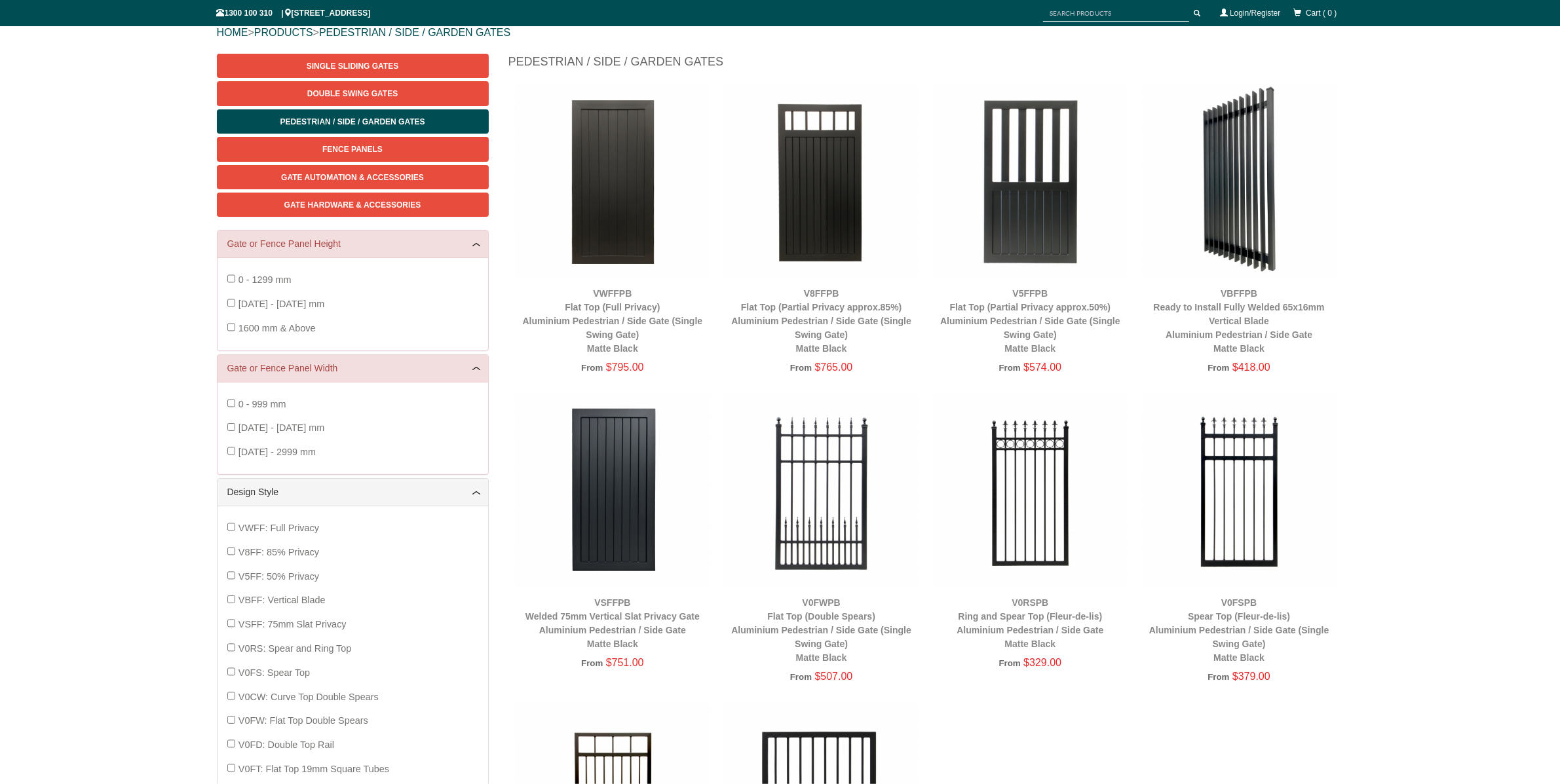
click at [627, 456] on img at bounding box center [613, 490] width 196 height 196
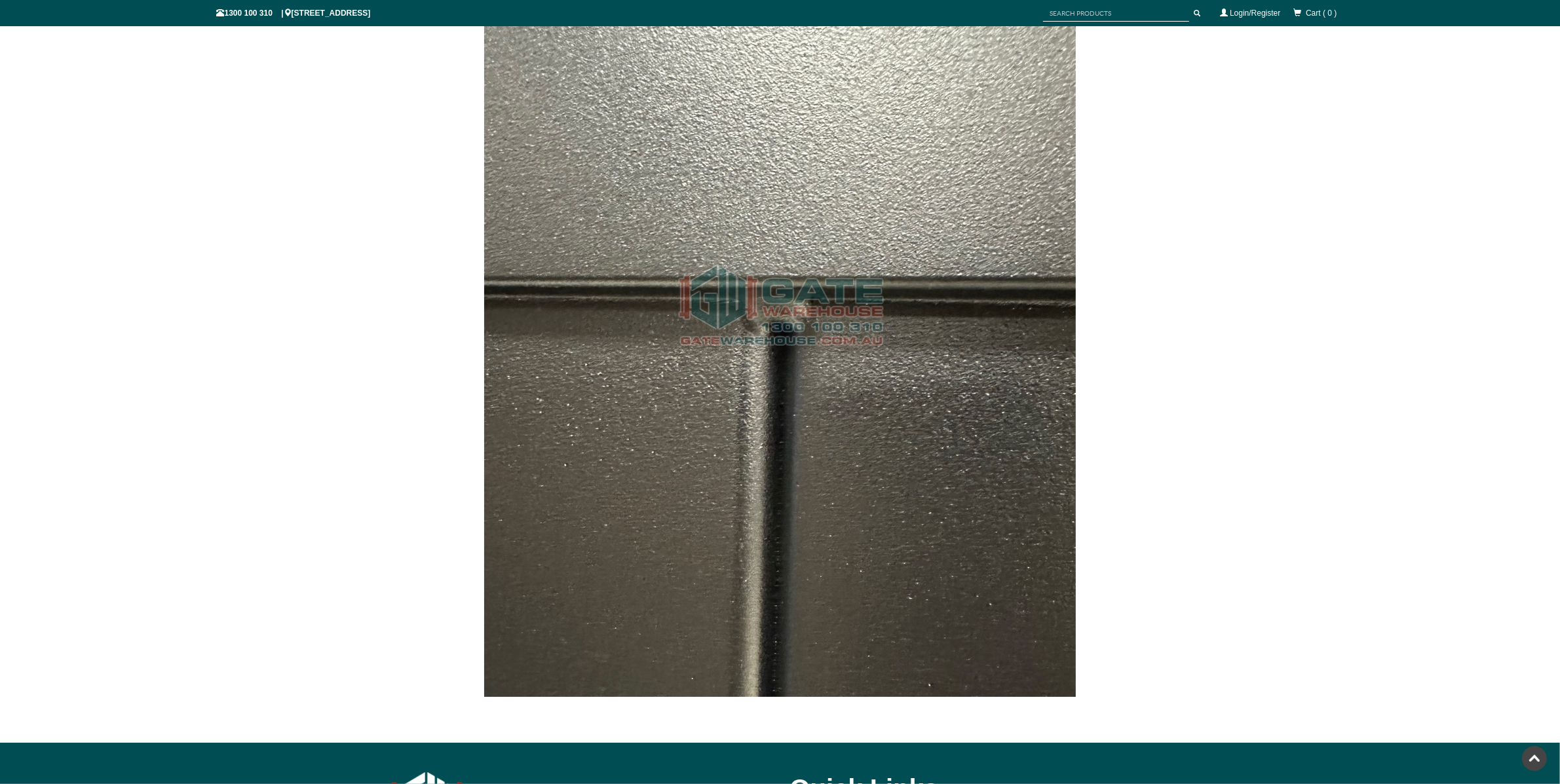
scroll to position [4874, 0]
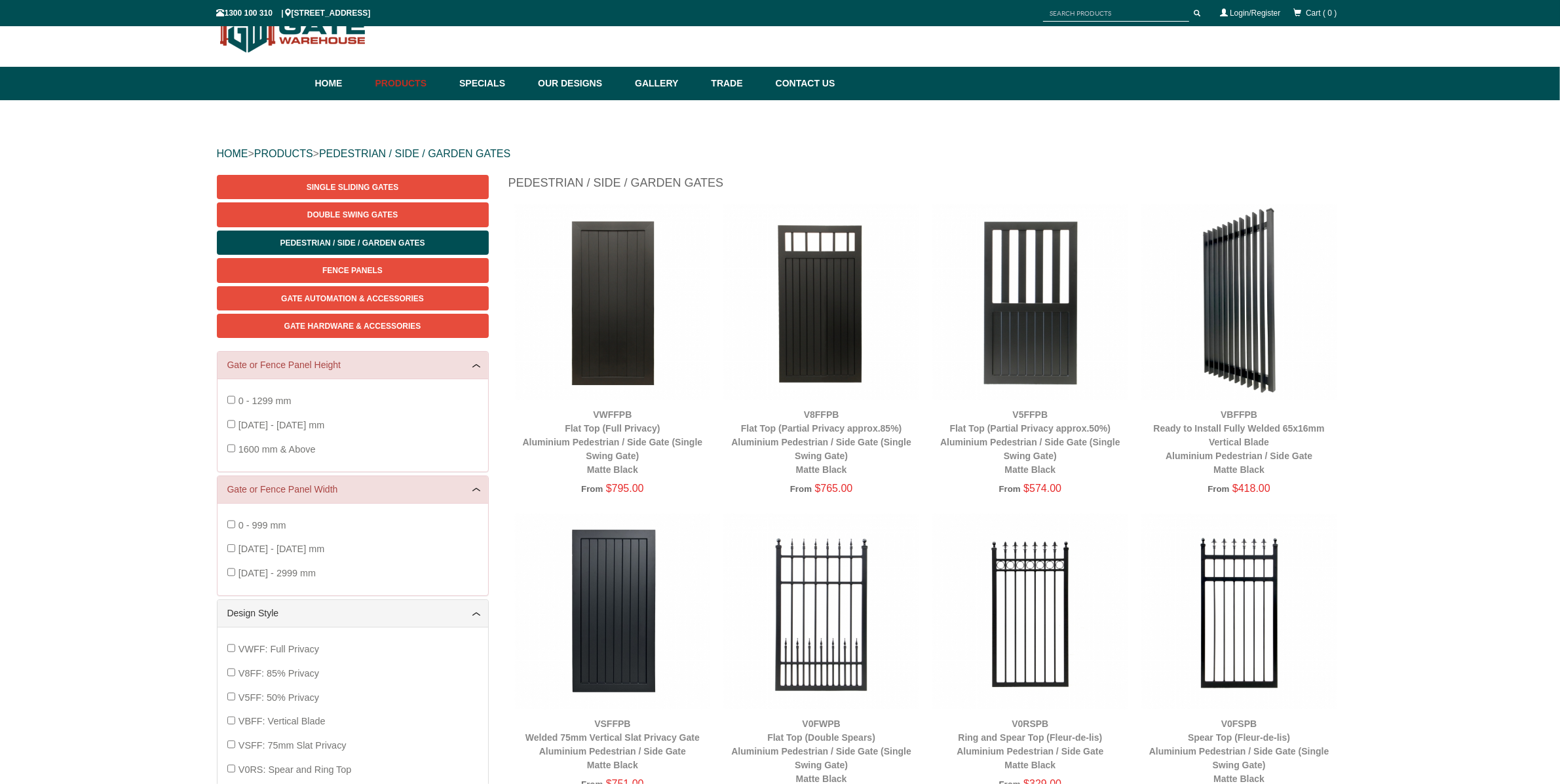
scroll to position [154, 0]
